Goal: Check status

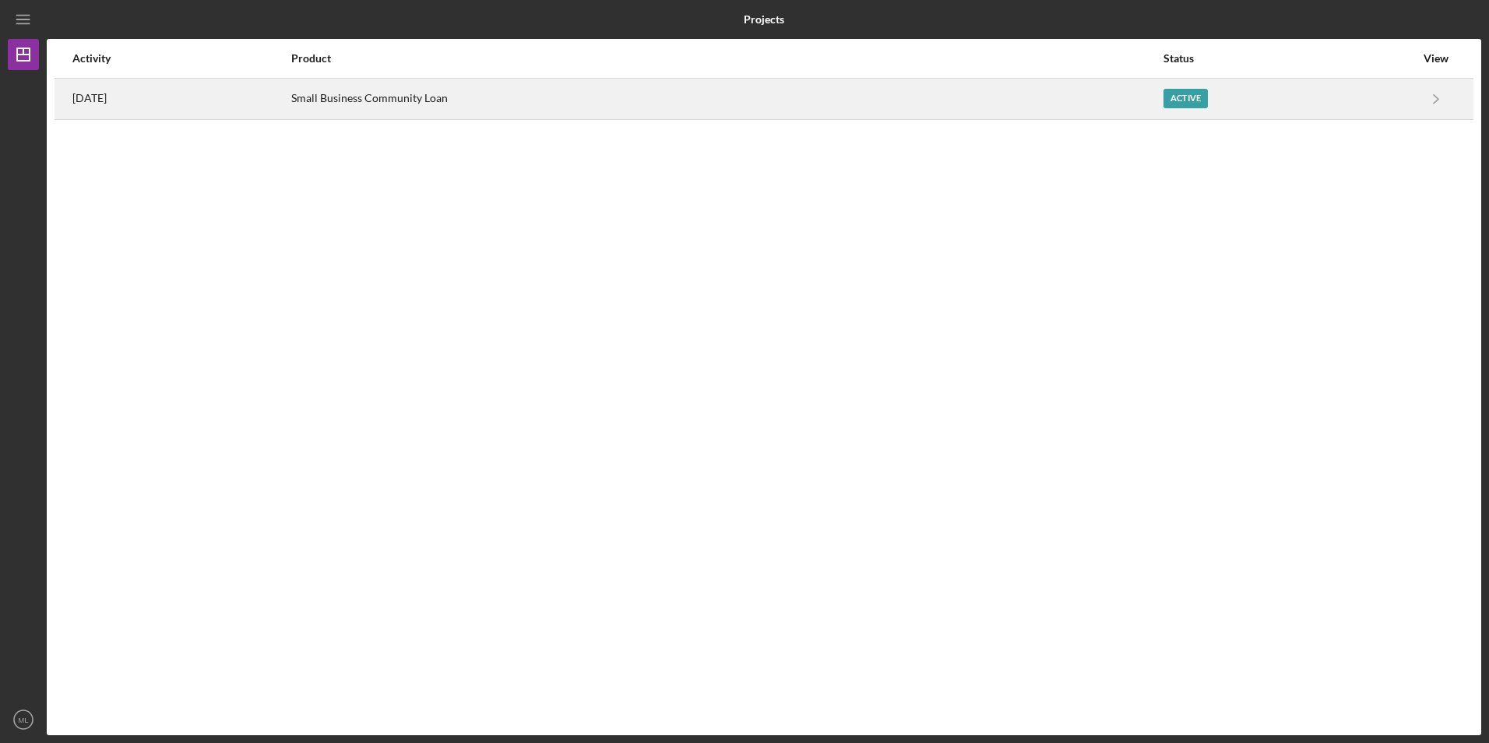
click at [274, 86] on div "[DATE]" at bounding box center [180, 98] width 217 height 39
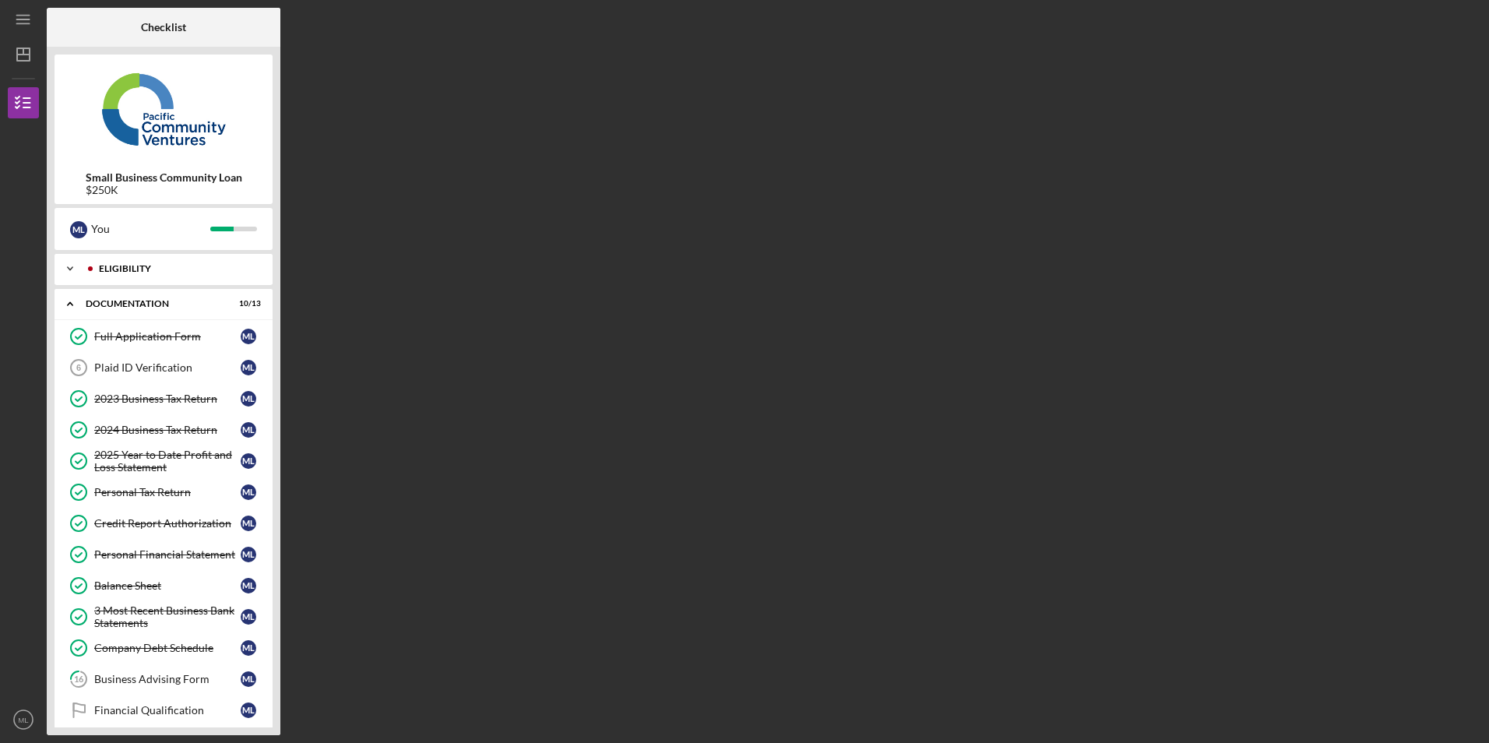
click at [98, 276] on div "Icon/Expander Eligibility 5 / 5" at bounding box center [164, 268] width 218 height 31
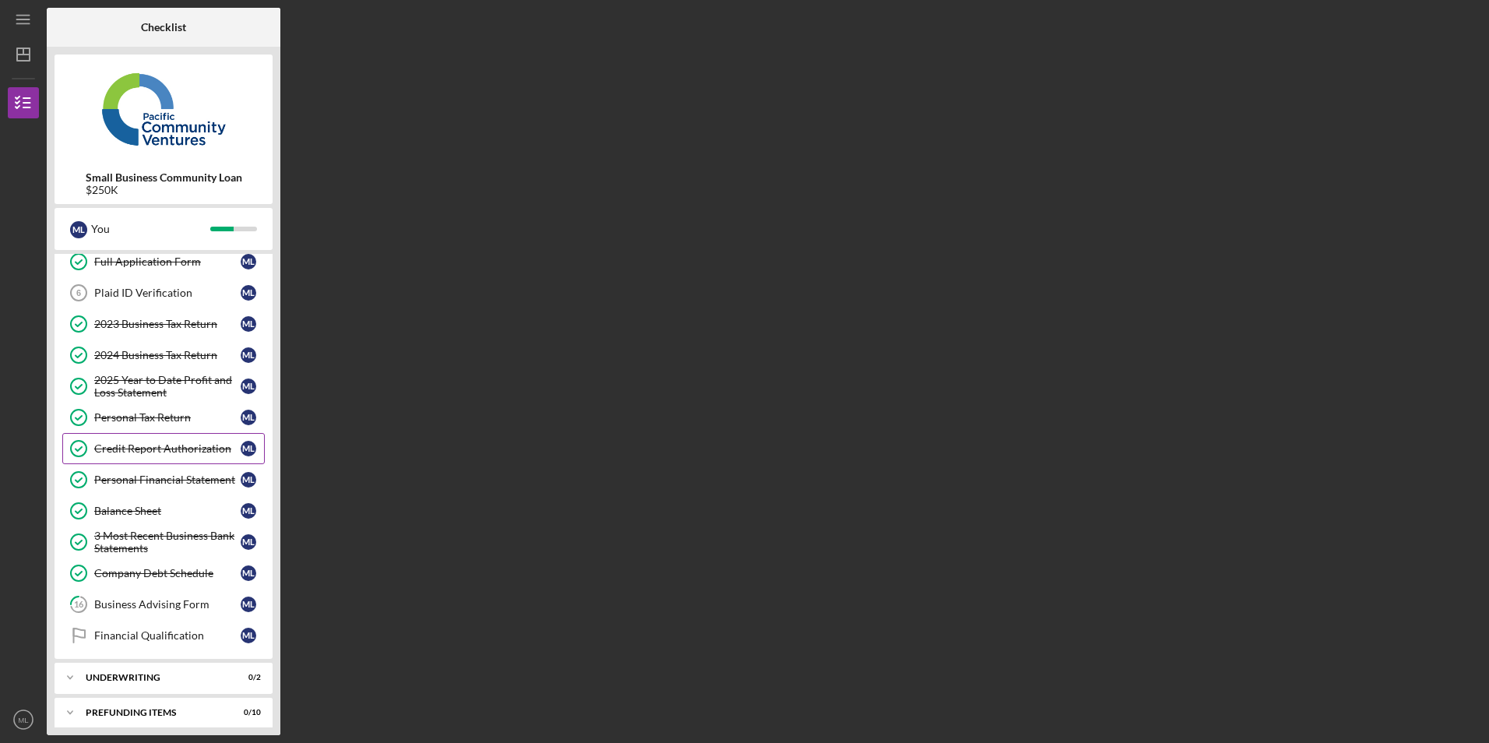
scroll to position [248, 0]
